Goal: Communication & Community: Answer question/provide support

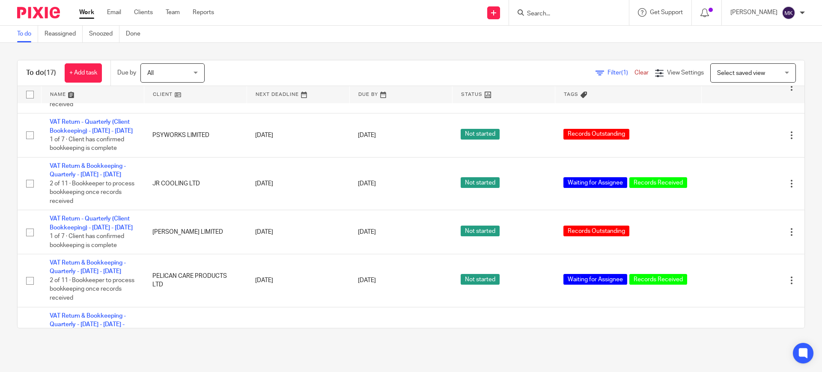
scroll to position [589, 0]
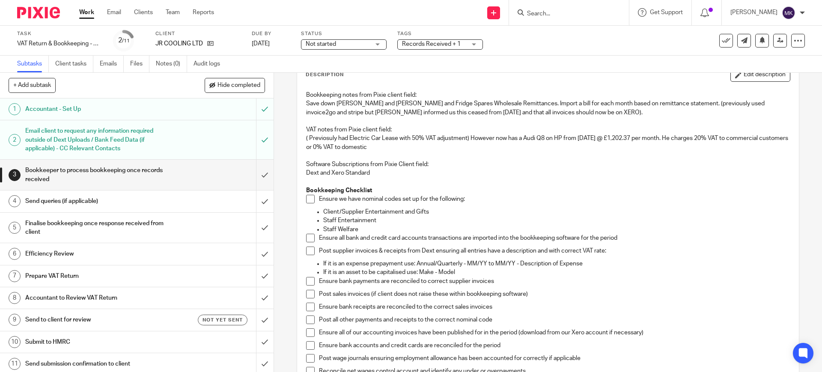
scroll to position [107, 0]
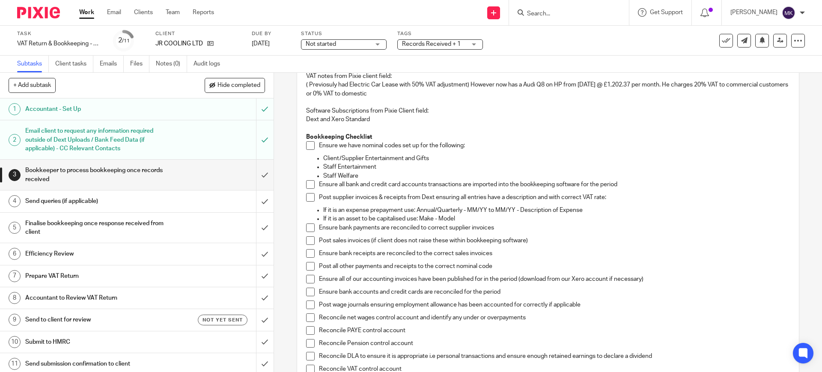
drag, startPoint x: 308, startPoint y: 149, endPoint x: 303, endPoint y: 181, distance: 32.5
click at [308, 149] on span at bounding box center [310, 145] width 9 height 9
click at [306, 182] on span at bounding box center [310, 184] width 9 height 9
click at [306, 194] on span at bounding box center [310, 197] width 9 height 9
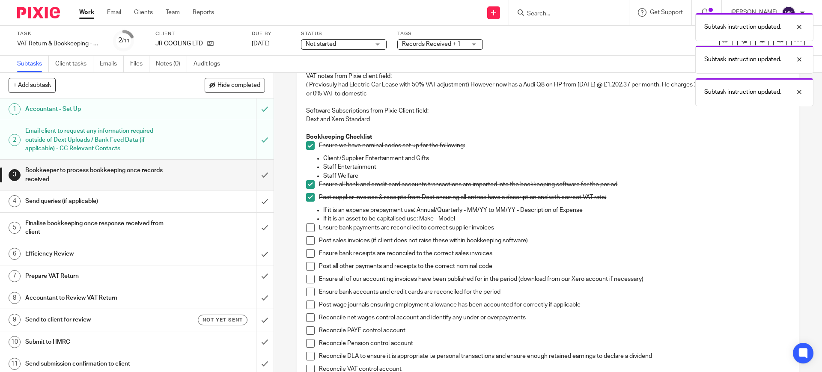
click at [307, 227] on span at bounding box center [310, 228] width 9 height 9
click at [306, 242] on span at bounding box center [310, 240] width 9 height 9
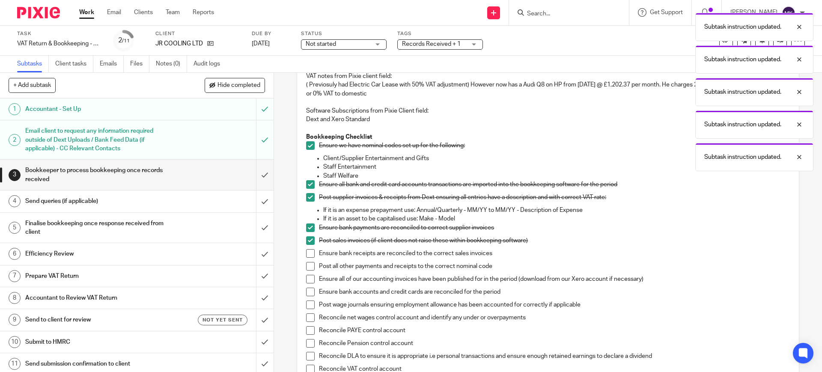
click at [306, 255] on span at bounding box center [310, 253] width 9 height 9
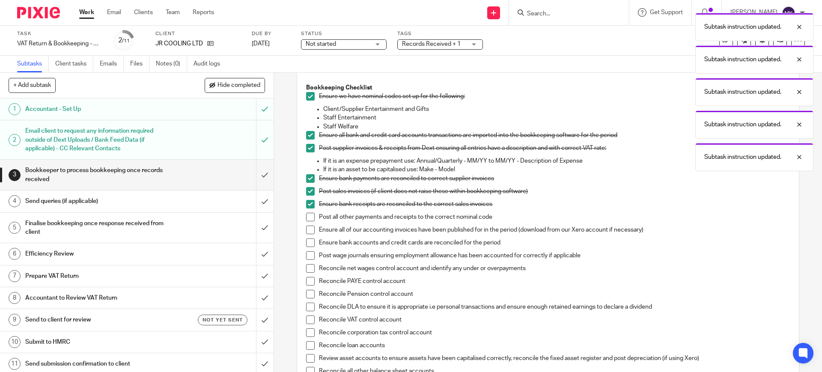
scroll to position [214, 0]
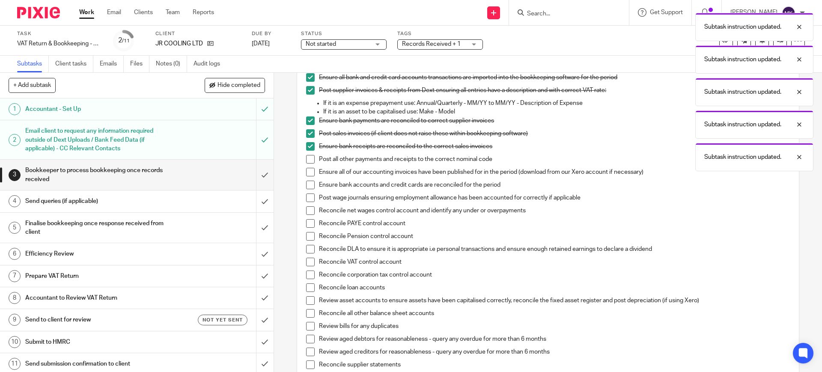
click at [308, 162] on span at bounding box center [310, 159] width 9 height 9
click at [307, 170] on span at bounding box center [310, 172] width 9 height 9
click at [307, 183] on span at bounding box center [310, 185] width 9 height 9
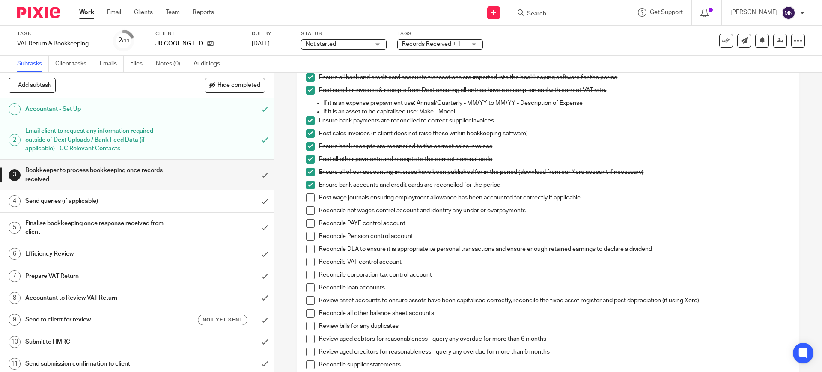
click at [311, 201] on span at bounding box center [310, 198] width 9 height 9
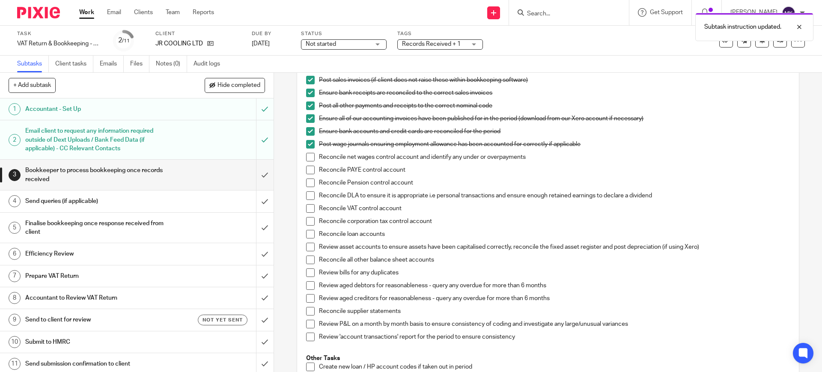
click at [309, 153] on span at bounding box center [310, 157] width 9 height 9
click at [306, 166] on span at bounding box center [310, 170] width 9 height 9
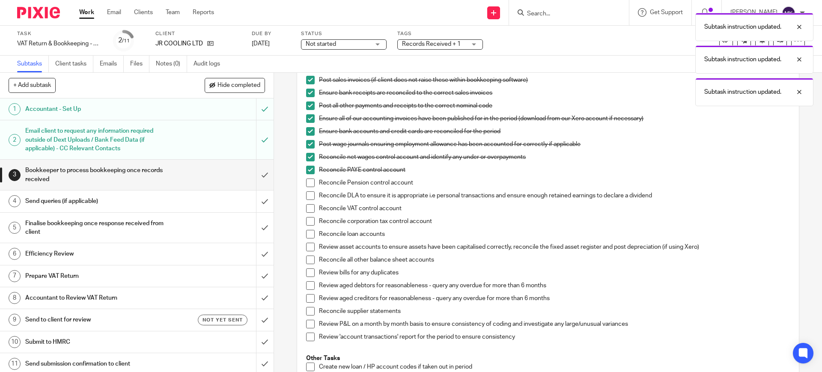
click at [306, 180] on span at bounding box center [310, 183] width 9 height 9
click at [306, 191] on li "Reconcile DLA to ensure it is appropriate i.e personal transactions and ensure …" at bounding box center [548, 197] width 484 height 13
click at [307, 204] on span at bounding box center [310, 208] width 9 height 9
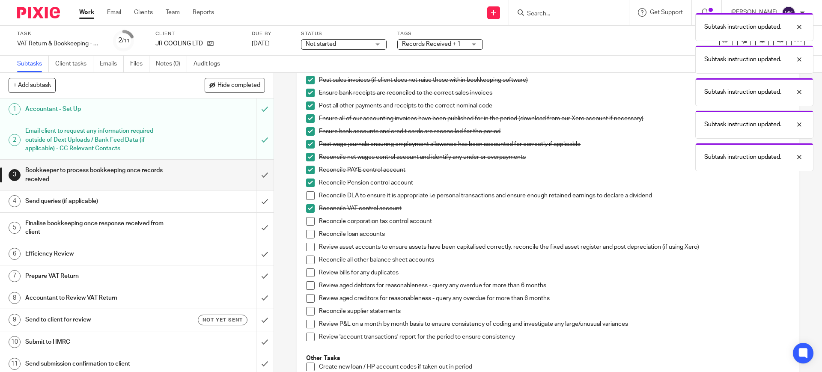
click at [308, 197] on span at bounding box center [310, 195] width 9 height 9
click at [306, 221] on span at bounding box center [310, 221] width 9 height 9
click at [306, 231] on span at bounding box center [310, 234] width 9 height 9
click at [306, 248] on span at bounding box center [310, 247] width 9 height 9
click at [306, 257] on span at bounding box center [310, 260] width 9 height 9
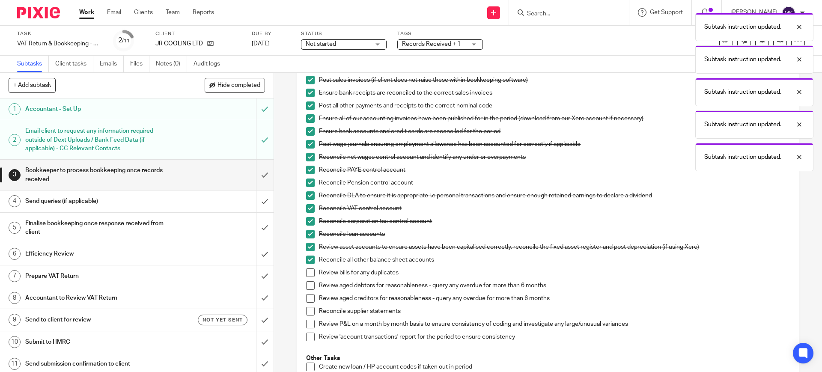
click at [306, 269] on span at bounding box center [310, 273] width 9 height 9
click at [306, 274] on span at bounding box center [310, 273] width 9 height 9
click at [309, 289] on span at bounding box center [310, 285] width 9 height 9
click at [310, 269] on span at bounding box center [310, 273] width 9 height 9
click at [302, 295] on div "Bookkeeping notes from Pixie client field: Save down Dean and Wood and Fridge S…" at bounding box center [548, 168] width 492 height 592
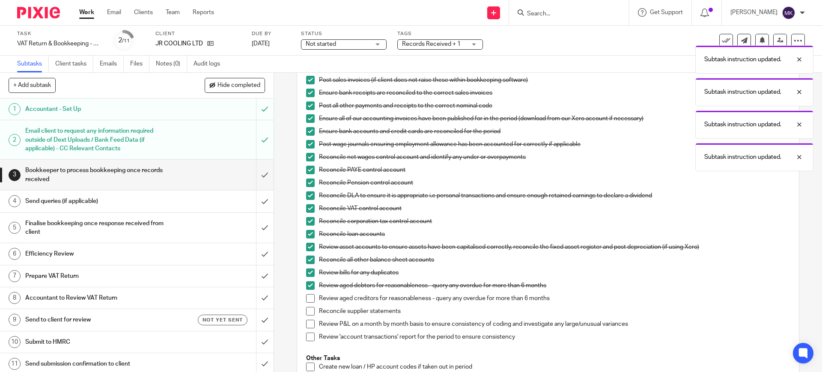
click at [306, 298] on span at bounding box center [310, 298] width 9 height 9
click at [308, 310] on span at bounding box center [310, 311] width 9 height 9
click at [308, 325] on span at bounding box center [310, 324] width 9 height 9
click at [307, 331] on li "Review P&L on a month by month basis to ensure consistency of coding and invest…" at bounding box center [548, 326] width 484 height 13
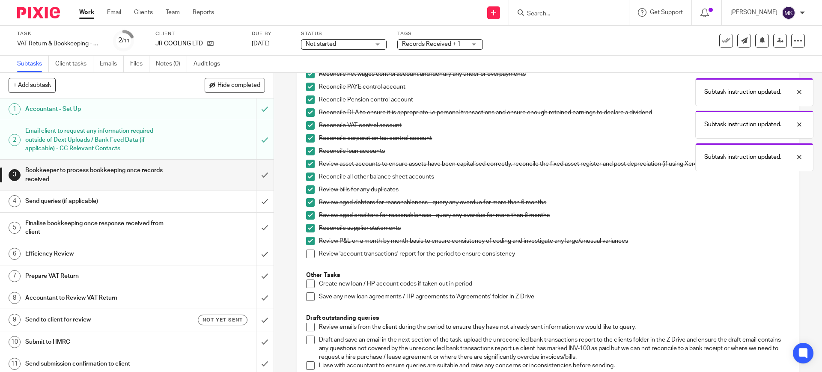
scroll to position [375, 0]
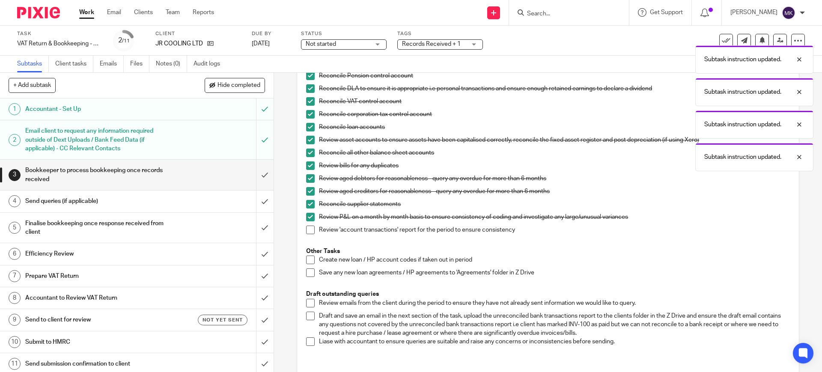
click at [307, 231] on span at bounding box center [310, 230] width 9 height 9
click at [311, 304] on span at bounding box center [310, 303] width 9 height 9
click at [306, 320] on li "Draft and save an email in the next section of the task, upload the unreconcile…" at bounding box center [548, 325] width 484 height 26
click at [309, 318] on span at bounding box center [310, 316] width 9 height 9
click at [311, 344] on span at bounding box center [310, 342] width 9 height 9
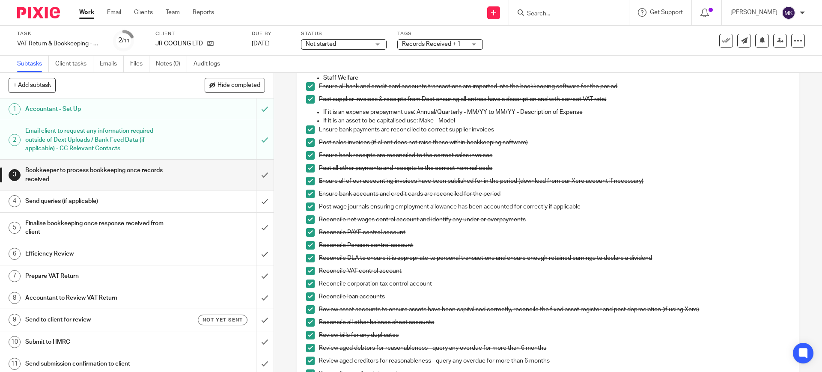
scroll to position [214, 0]
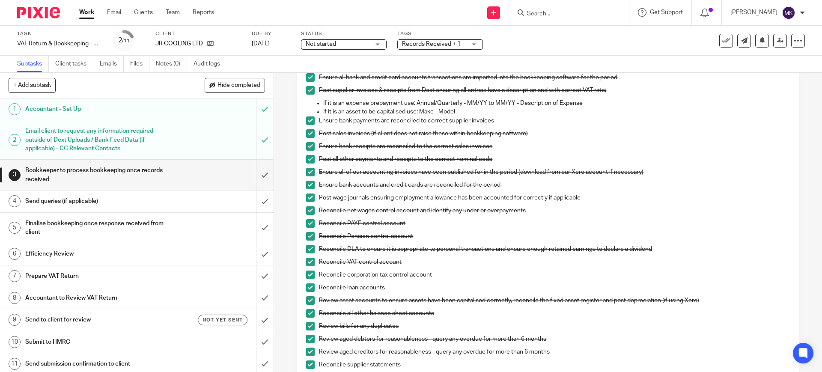
click at [308, 181] on span at bounding box center [310, 185] width 9 height 9
click at [207, 200] on div "Send queries (if applicable)" at bounding box center [136, 201] width 222 height 13
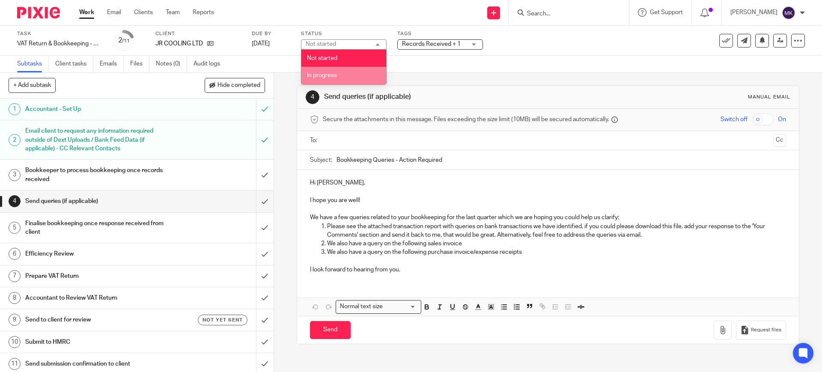
click at [346, 72] on li "In progress" at bounding box center [344, 76] width 85 height 18
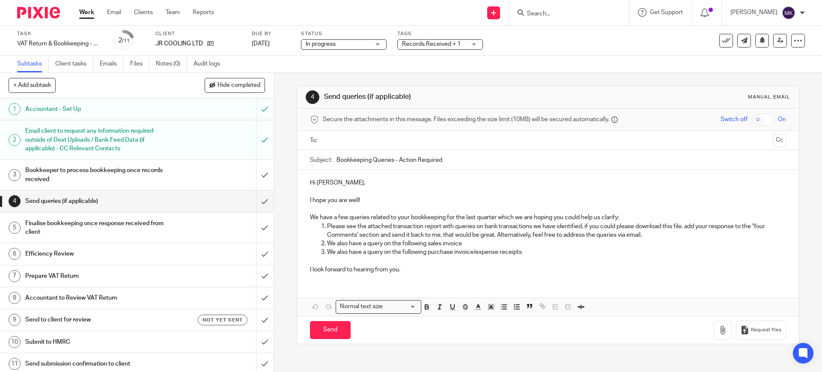
click at [451, 43] on span "Records Received + 1" at bounding box center [431, 44] width 59 height 6
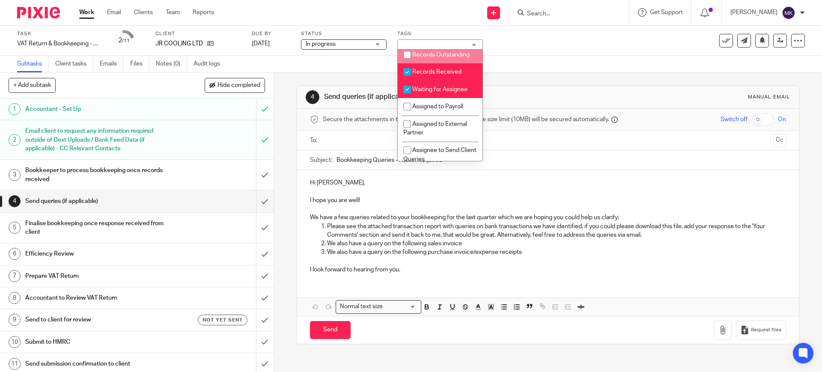
scroll to position [161, 0]
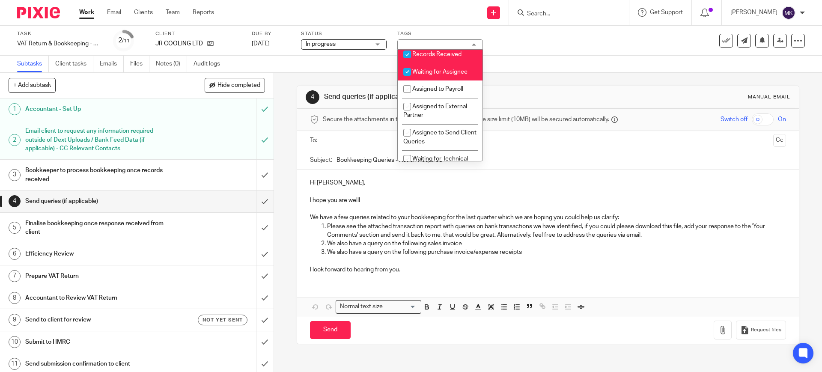
click at [457, 57] on span "Records Received" at bounding box center [436, 54] width 49 height 6
checkbox input "false"
click at [453, 81] on li "Waiting for Assignee" at bounding box center [440, 72] width 85 height 18
checkbox input "false"
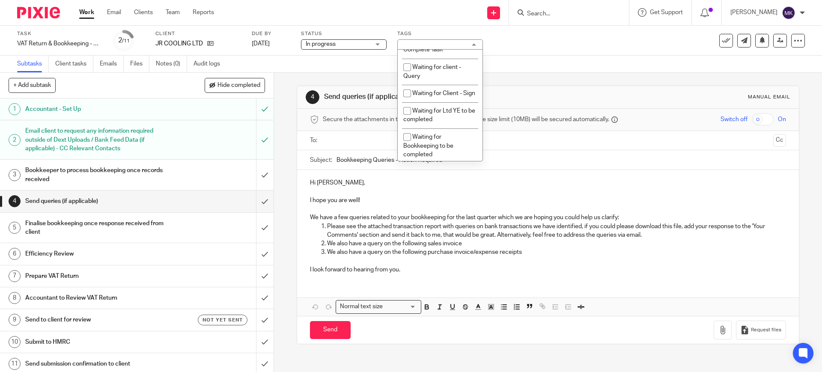
scroll to position [482, 0]
click at [446, 82] on li "Waiting for client - Query" at bounding box center [440, 69] width 85 height 26
checkbox input "true"
click at [553, 83] on div "4 Send queries (if applicable) Manual email Secure the attachments in this mess…" at bounding box center [548, 215] width 502 height 284
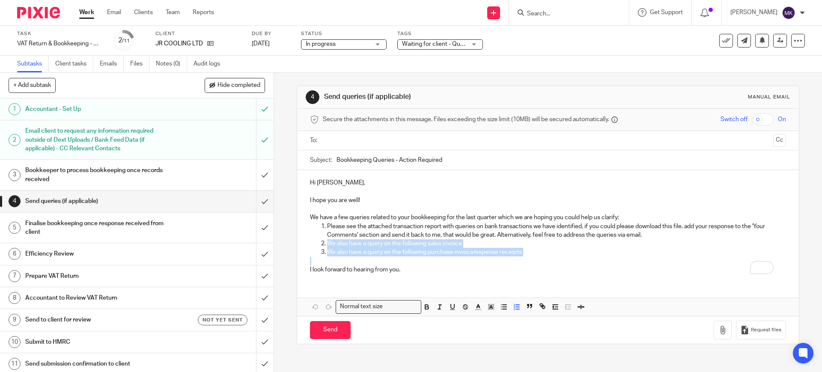
drag, startPoint x: 538, startPoint y: 258, endPoint x: 296, endPoint y: 240, distance: 243.5
click at [297, 240] on div "Hi Jesse, I hope you are well! We have a few queries related to your bookkeepin…" at bounding box center [548, 225] width 502 height 111
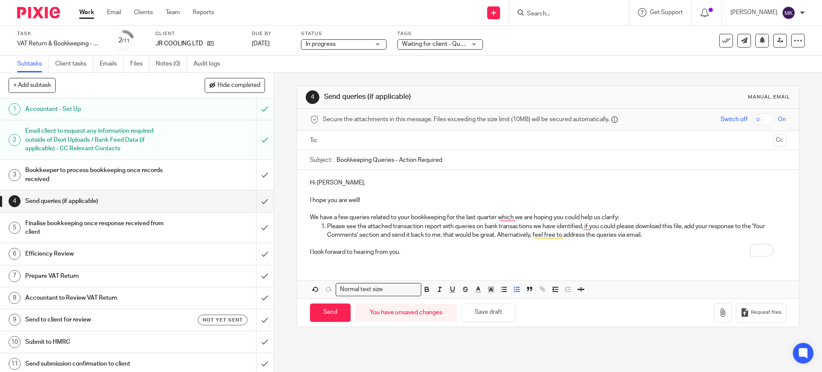
click at [689, 220] on p "We have a few queries related to your bookkeeping for the last quarter which we…" at bounding box center [548, 217] width 476 height 9
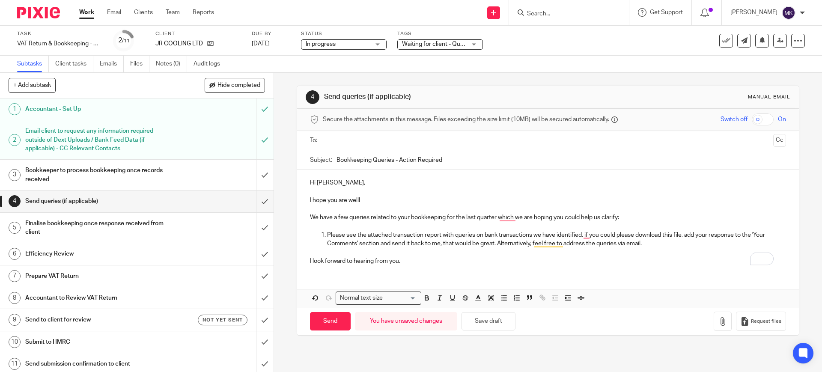
click at [417, 137] on input "text" at bounding box center [548, 141] width 444 height 10
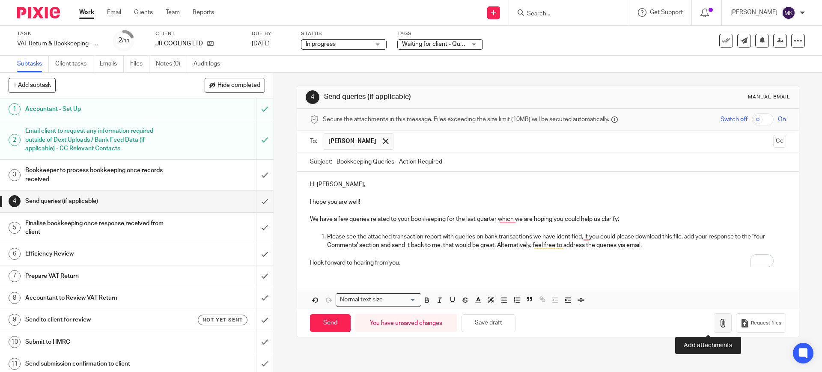
click at [719, 322] on icon "button" at bounding box center [723, 323] width 9 height 9
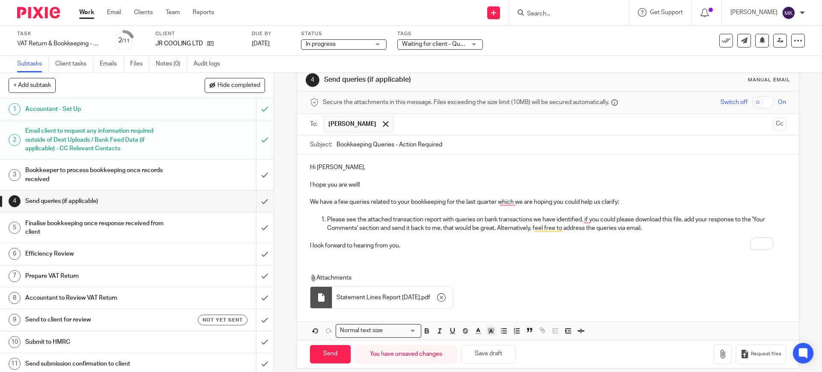
scroll to position [27, 0]
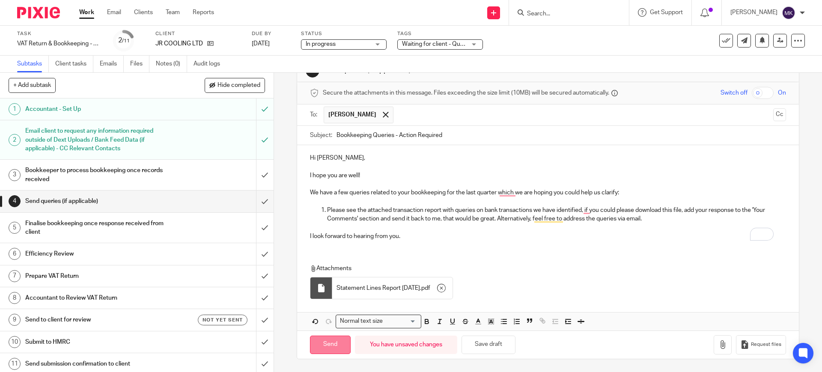
click at [336, 337] on input "Send" at bounding box center [330, 345] width 41 height 18
type input "Sent"
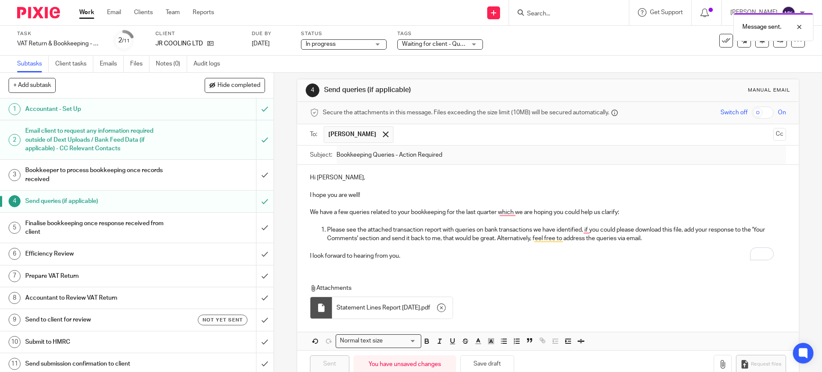
scroll to position [0, 0]
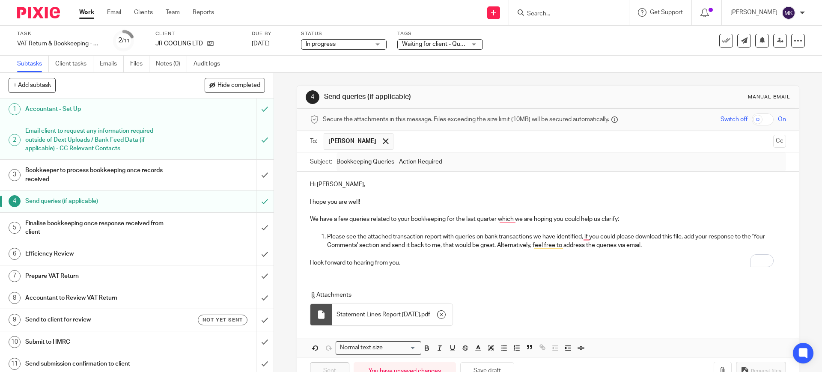
click at [92, 11] on link "Work" at bounding box center [86, 12] width 15 height 9
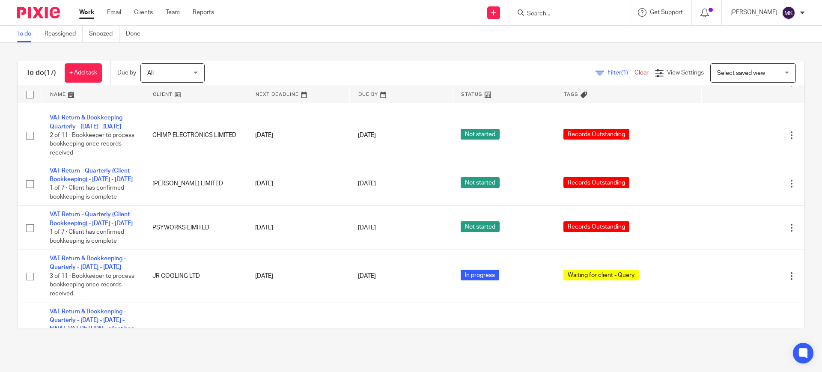
scroll to position [592, 0]
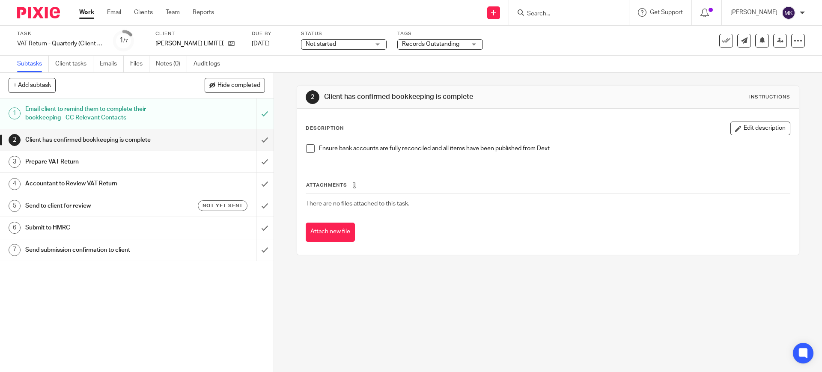
click at [306, 145] on span at bounding box center [310, 148] width 9 height 9
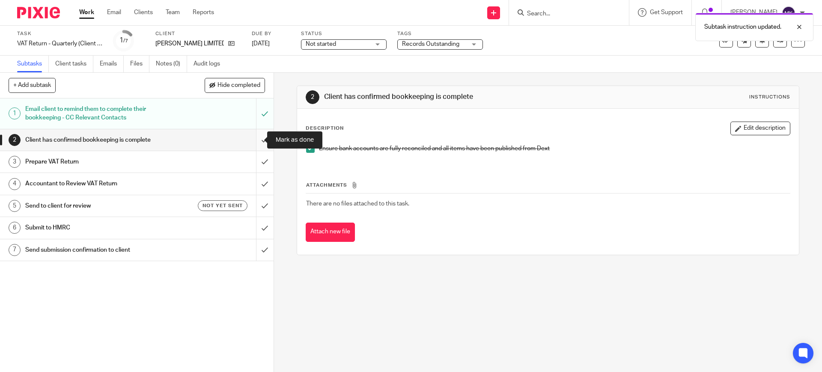
click at [258, 138] on input "submit" at bounding box center [137, 139] width 274 height 21
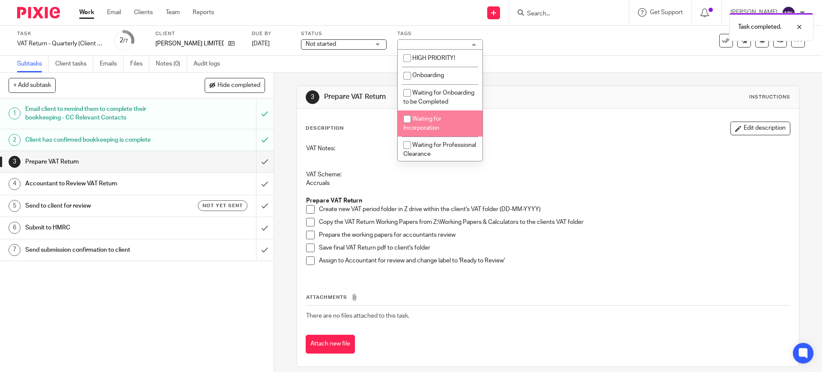
scroll to position [107, 0]
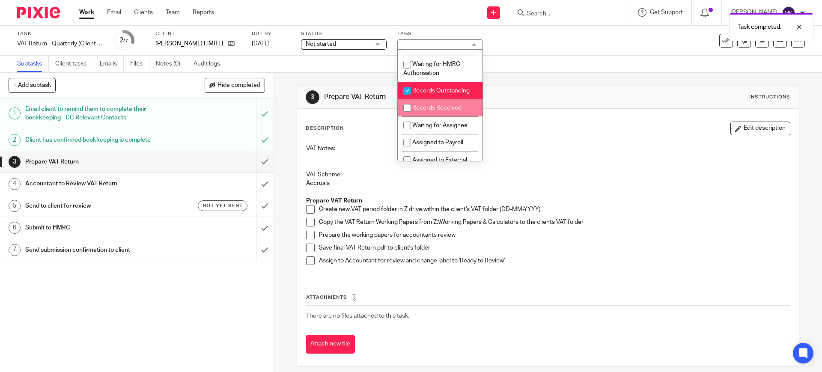
click at [442, 117] on li "Records Received" at bounding box center [440, 108] width 85 height 18
checkbox input "true"
click at [442, 99] on li "Records Outstanding" at bounding box center [440, 91] width 85 height 18
checkbox input "false"
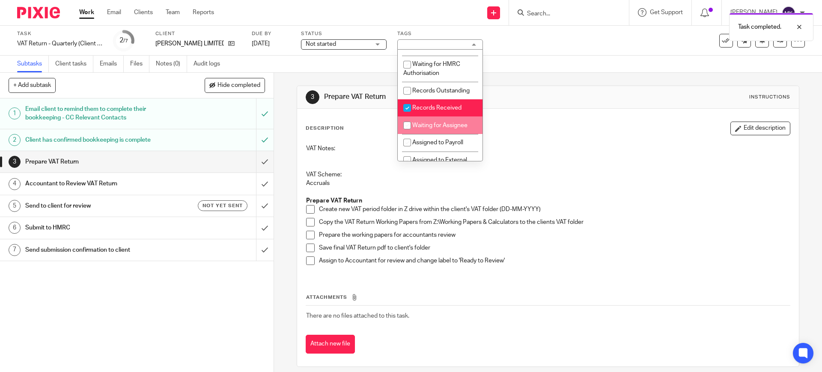
click at [436, 134] on li "Waiting for Assignee" at bounding box center [440, 126] width 85 height 18
checkbox input "true"
click at [554, 95] on h1 "Prepare VAT Return" at bounding box center [445, 97] width 242 height 9
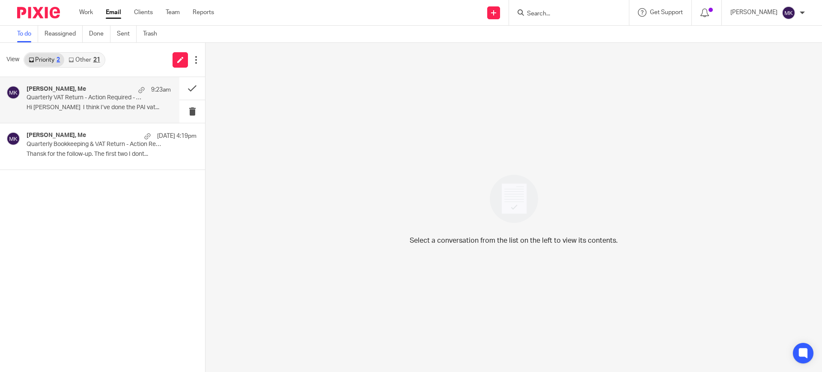
click at [85, 105] on p "Hi [PERSON_NAME] I think I’ve done the PAI vat..." at bounding box center [99, 107] width 144 height 7
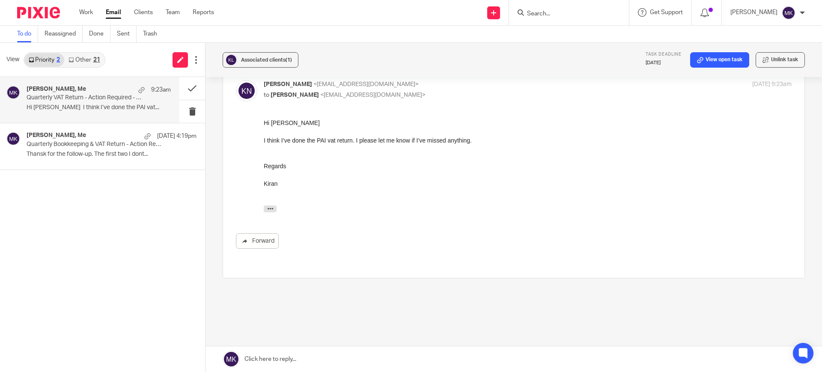
scroll to position [110, 0]
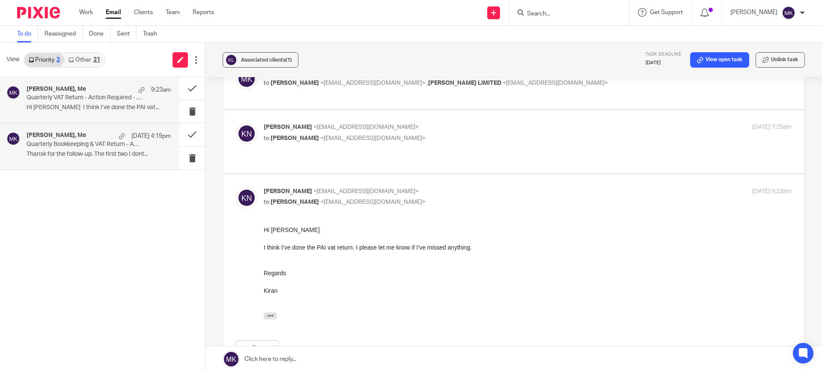
click at [109, 156] on p "Thansk for the follow-up. The first two I dont..." at bounding box center [99, 154] width 144 height 7
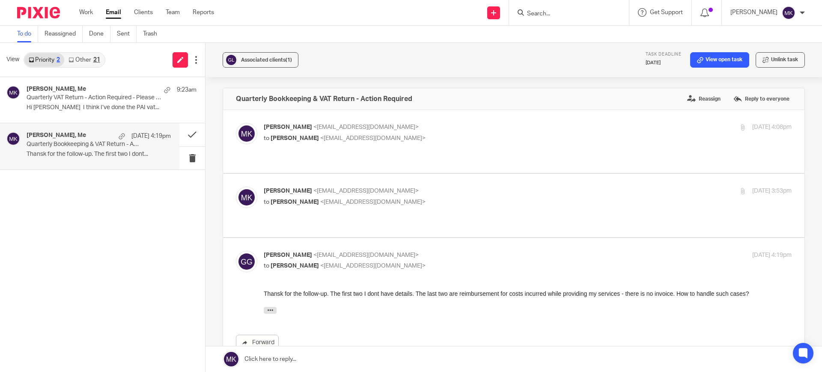
scroll to position [0, 0]
click at [67, 107] on p "Hi [PERSON_NAME] I think I’ve done the PAI vat..." at bounding box center [99, 107] width 144 height 7
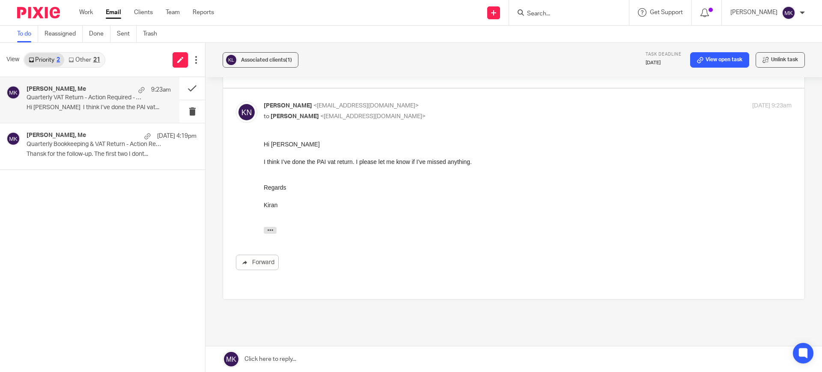
scroll to position [214, 0]
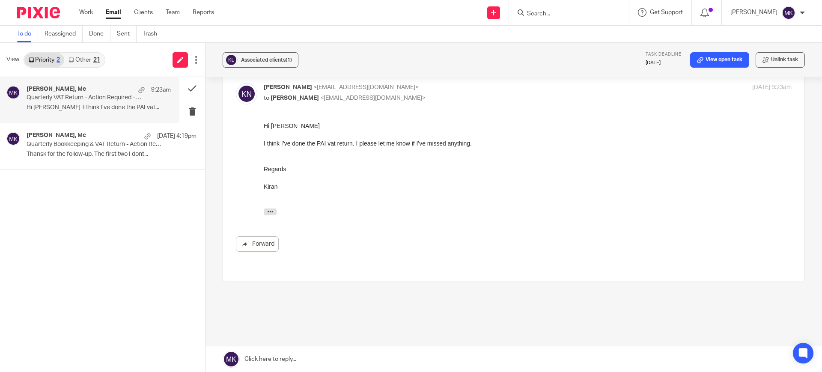
click at [309, 351] on link at bounding box center [514, 360] width 617 height 26
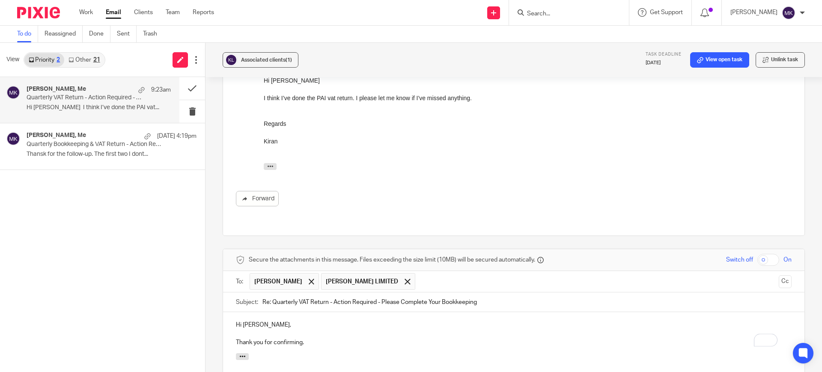
scroll to position [313, 0]
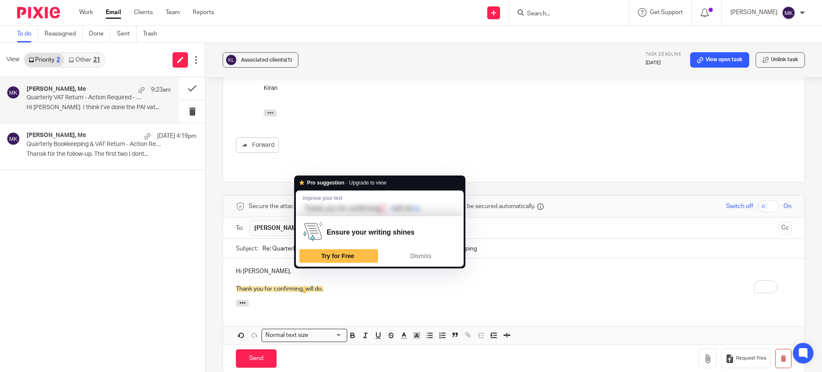
click at [298, 300] on div "Attachments" at bounding box center [514, 309] width 582 height 18
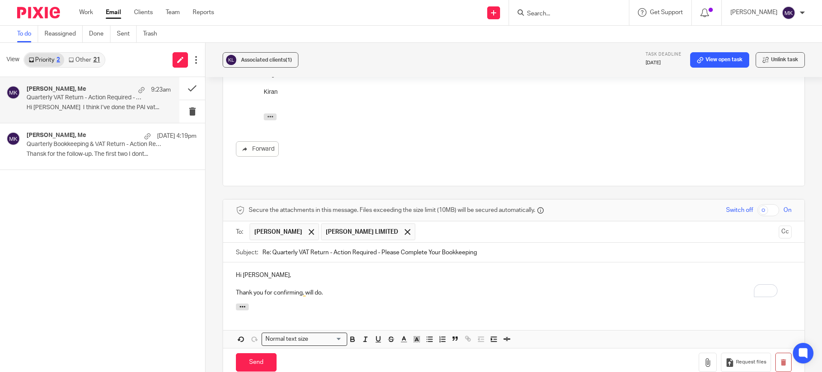
scroll to position [367, 0]
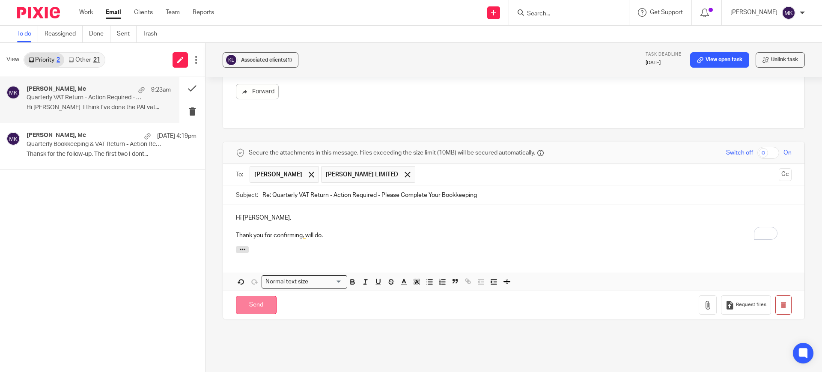
click at [260, 296] on input "Send" at bounding box center [256, 305] width 41 height 18
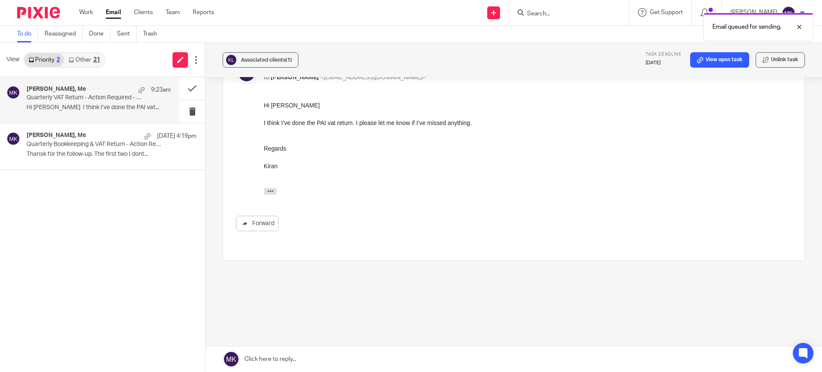
scroll to position [217, 0]
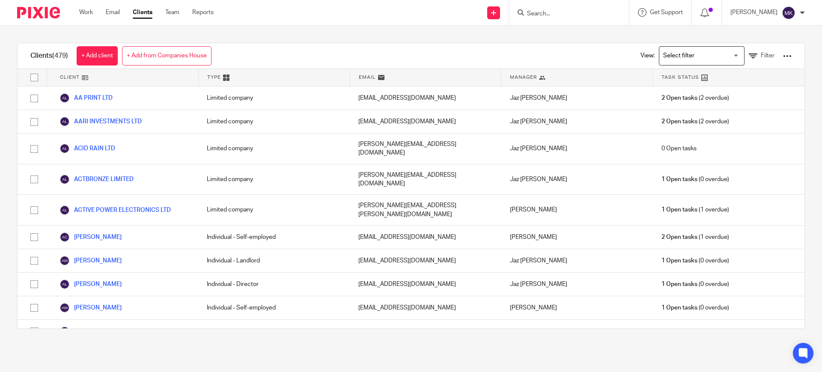
click at [553, 13] on input "Search" at bounding box center [564, 14] width 77 height 8
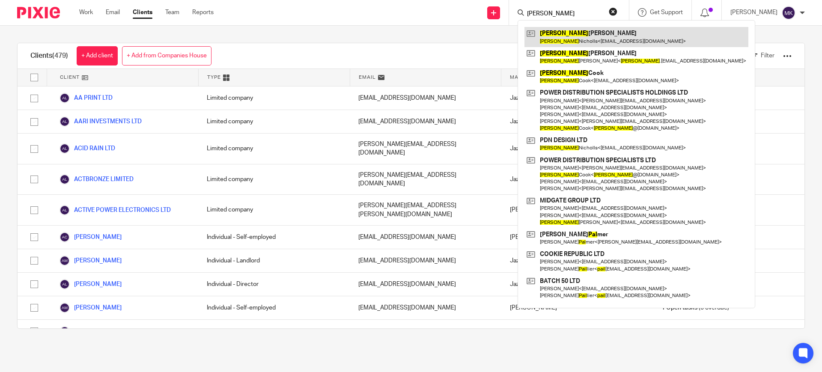
type input "paul"
click at [615, 39] on link at bounding box center [637, 37] width 224 height 20
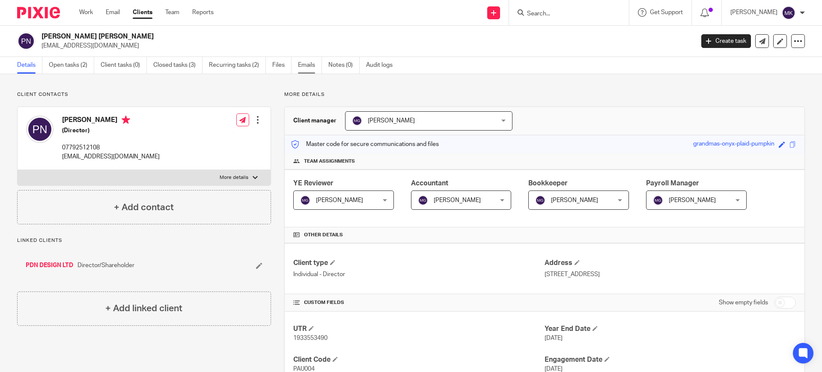
click at [314, 68] on link "Emails" at bounding box center [310, 65] width 24 height 17
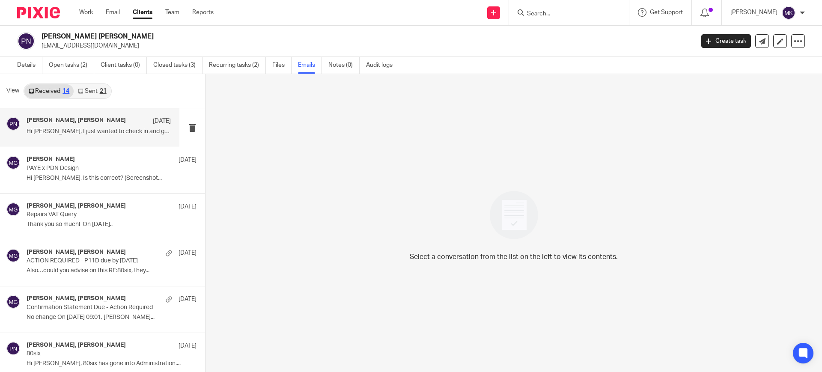
click at [115, 134] on p "Hi [PERSON_NAME], I just wanted to check in and get..." at bounding box center [99, 131] width 144 height 7
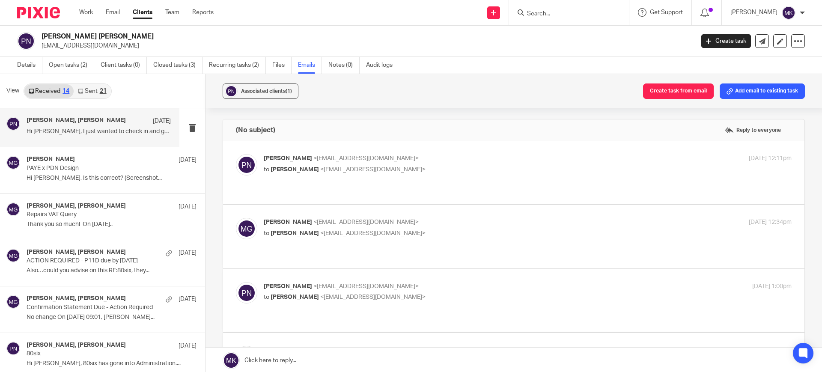
click at [421, 152] on label at bounding box center [514, 172] width 582 height 63
click at [236, 154] on input "checkbox" at bounding box center [236, 154] width 0 height 0
checkbox input "true"
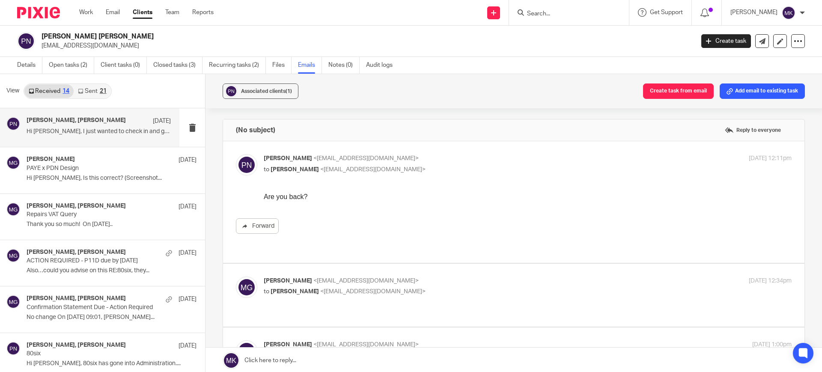
click at [472, 287] on p "to [PERSON_NAME] <[EMAIL_ADDRESS][DOMAIN_NAME]>" at bounding box center [440, 291] width 352 height 9
checkbox input "true"
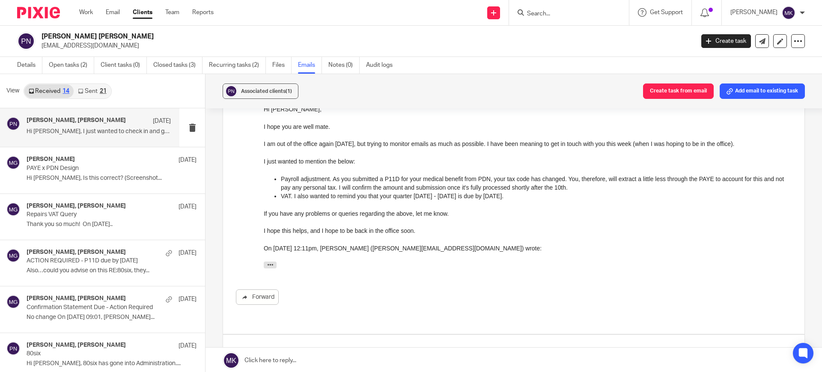
scroll to position [268, 0]
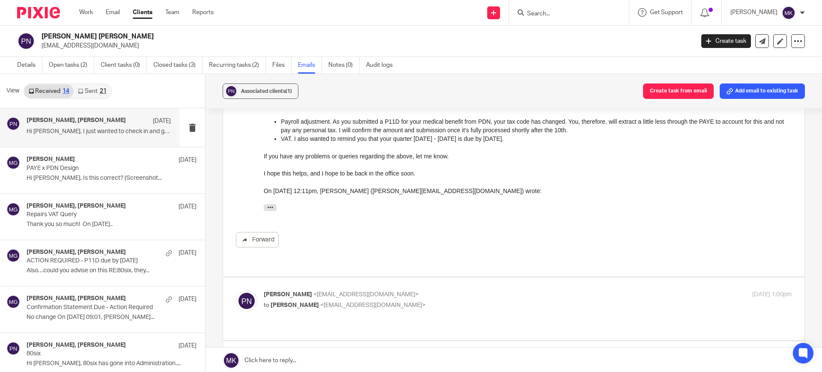
click at [506, 290] on div "[PERSON_NAME] <[EMAIL_ADDRESS][DOMAIN_NAME]> to [PERSON_NAME] <[EMAIL_ADDRESS][…" at bounding box center [440, 300] width 352 height 20
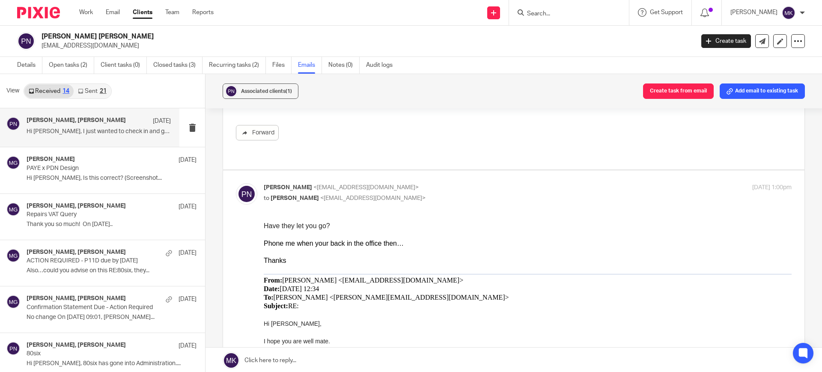
click at [483, 183] on p "[PERSON_NAME] <[EMAIL_ADDRESS][DOMAIN_NAME]>" at bounding box center [440, 187] width 352 height 9
checkbox input "false"
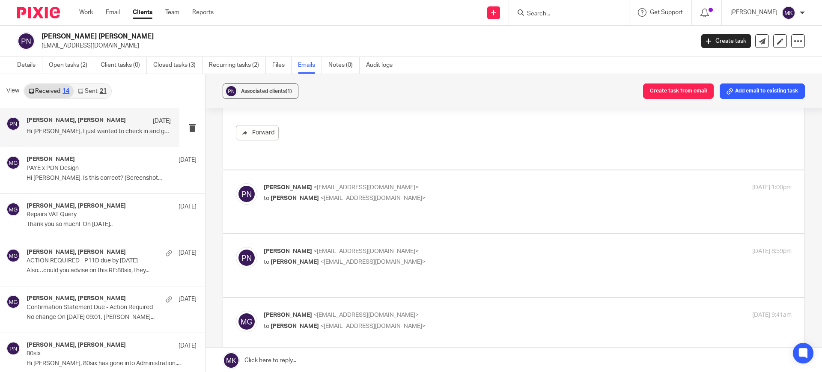
click at [466, 247] on p "[PERSON_NAME] <[EMAIL_ADDRESS][DOMAIN_NAME]>" at bounding box center [440, 251] width 352 height 9
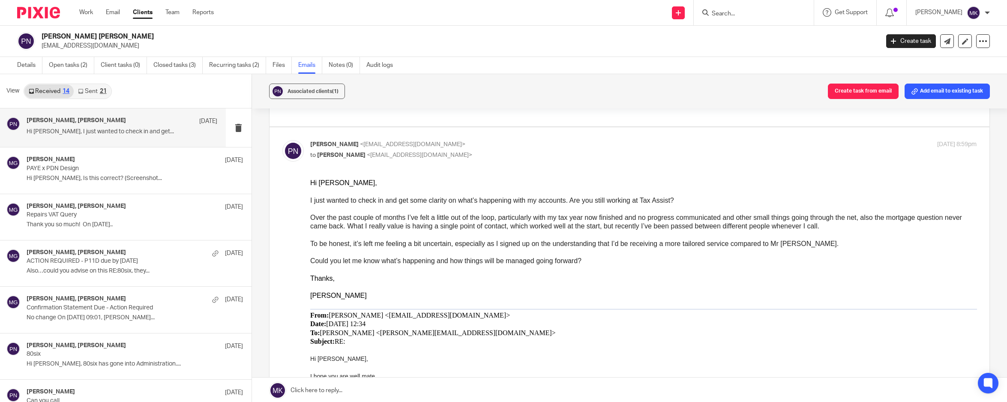
scroll to position [428, 0]
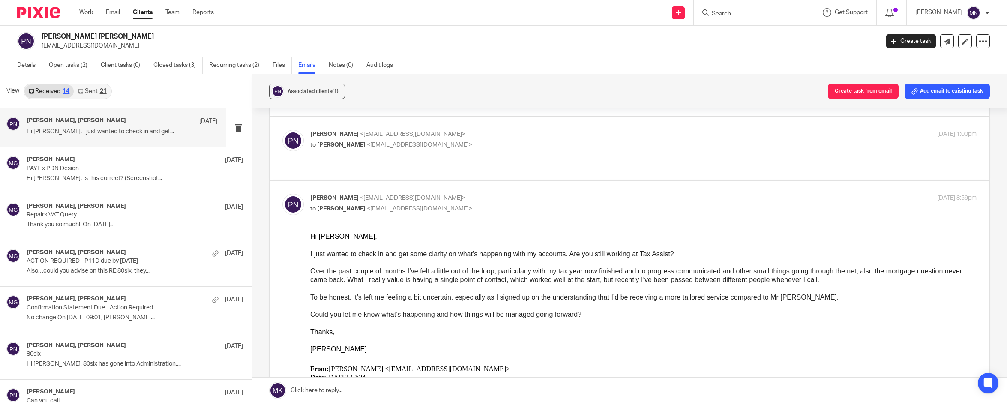
click at [524, 204] on p "to [PERSON_NAME] <[EMAIL_ADDRESS][DOMAIN_NAME]>" at bounding box center [532, 208] width 444 height 9
checkbox input "false"
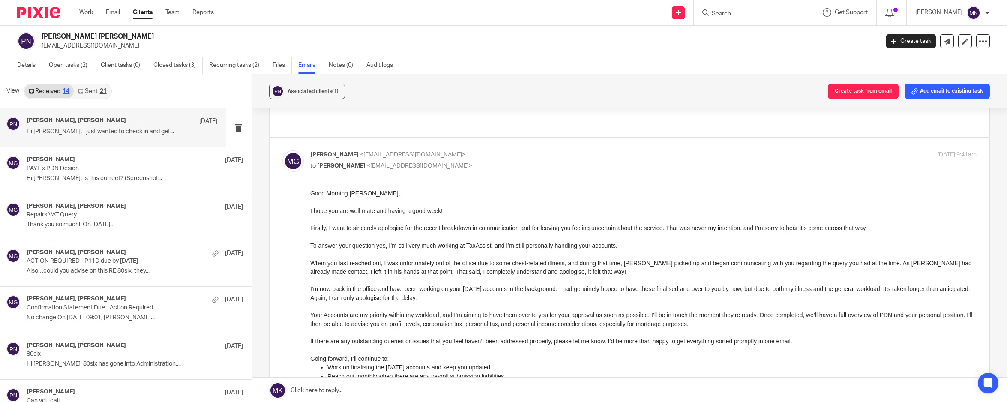
scroll to position [589, 0]
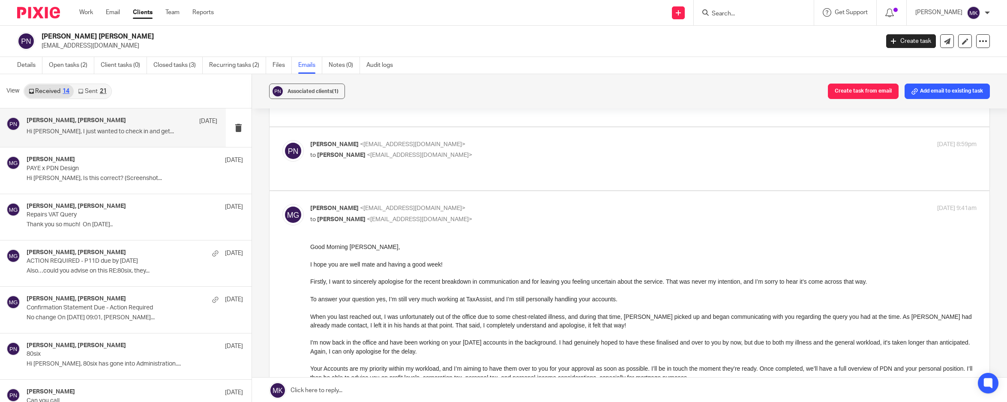
click at [608, 215] on p "to [PERSON_NAME] <[EMAIL_ADDRESS][DOMAIN_NAME]>" at bounding box center [532, 219] width 444 height 9
checkbox input "false"
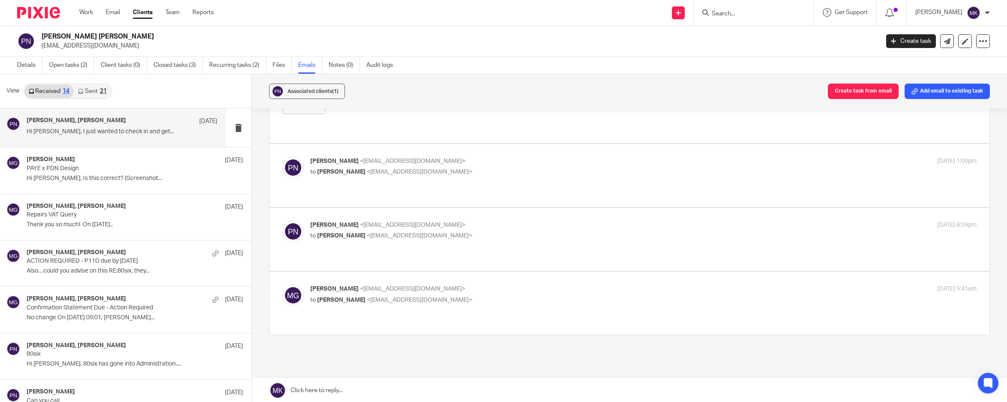
scroll to position [401, 0]
click at [564, 221] on p "[PERSON_NAME] <[EMAIL_ADDRESS][DOMAIN_NAME]>" at bounding box center [532, 225] width 444 height 9
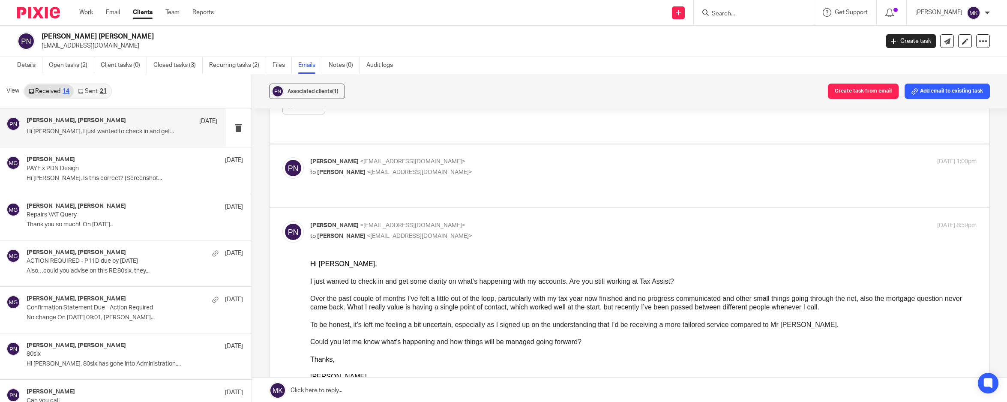
scroll to position [0, 0]
click at [564, 221] on p "[PERSON_NAME] <[EMAIL_ADDRESS][DOMAIN_NAME]>" at bounding box center [532, 225] width 444 height 9
checkbox input "false"
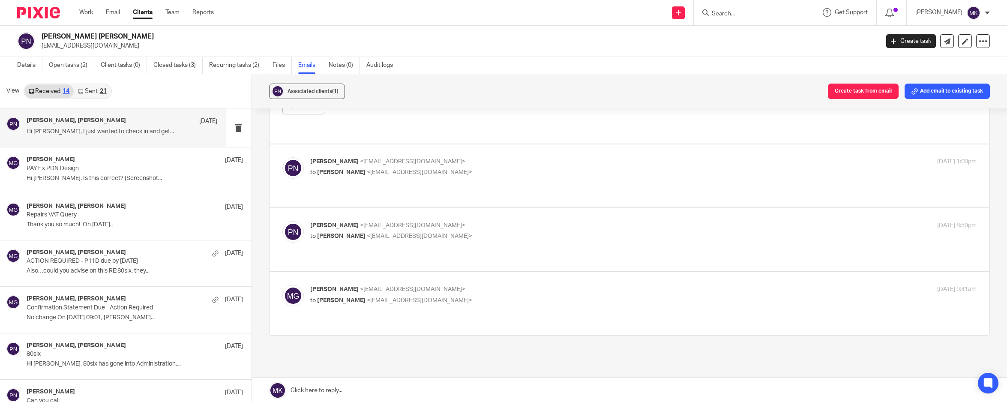
click at [538, 285] on p "[PERSON_NAME] <[EMAIL_ADDRESS][DOMAIN_NAME]>" at bounding box center [532, 289] width 444 height 9
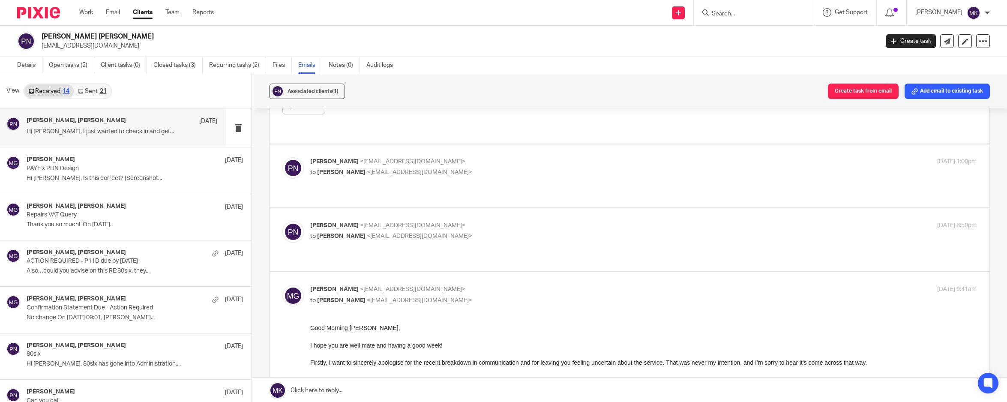
click at [538, 285] on p "[PERSON_NAME] <[EMAIL_ADDRESS][DOMAIN_NAME]>" at bounding box center [532, 289] width 444 height 9
checkbox input "false"
